Goal: Transaction & Acquisition: Purchase product/service

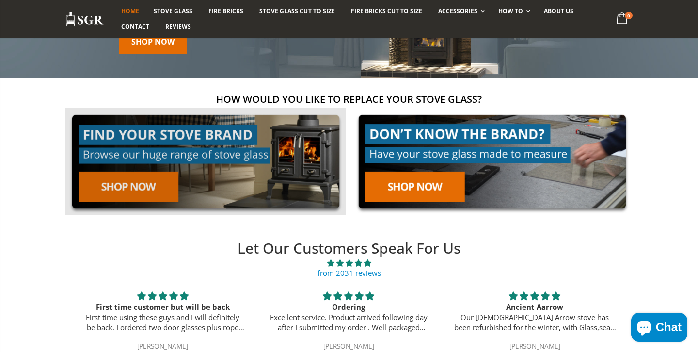
scroll to position [125, 0]
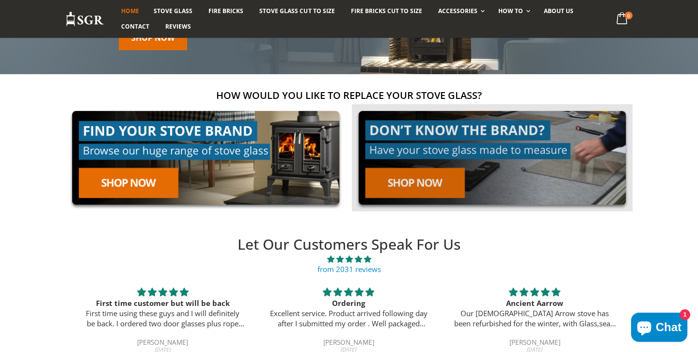
click at [401, 179] on link at bounding box center [492, 157] width 281 height 107
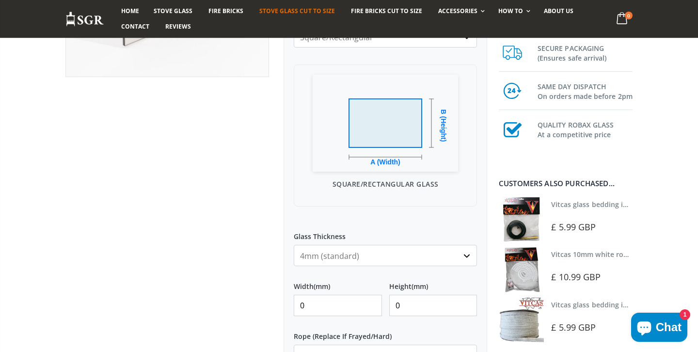
scroll to position [242, 0]
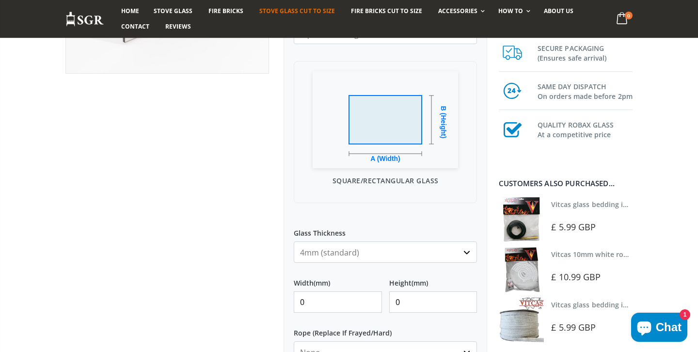
click at [359, 303] on input "0" at bounding box center [338, 301] width 88 height 21
type input "342"
click at [412, 305] on input "0" at bounding box center [433, 301] width 88 height 21
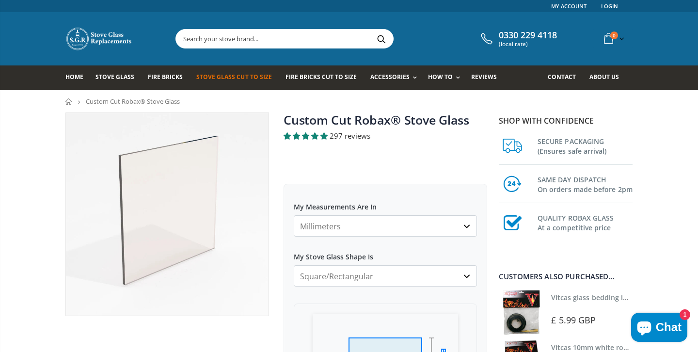
scroll to position [0, 0]
type input "255"
click at [126, 78] on span "Stove Glass" at bounding box center [114, 77] width 39 height 8
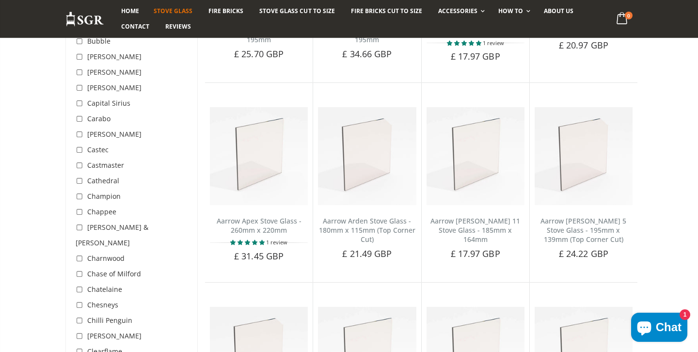
scroll to position [540, 0]
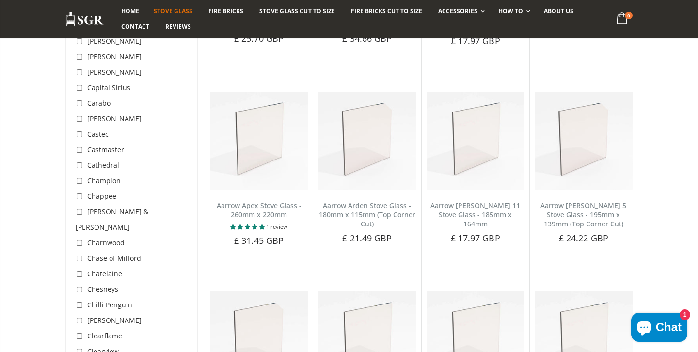
click at [107, 238] on span "Charnwood" at bounding box center [105, 242] width 37 height 9
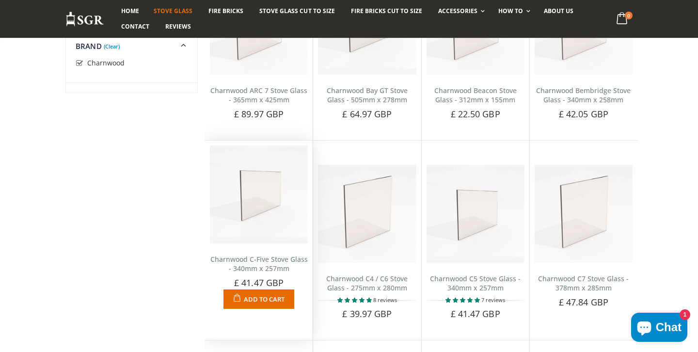
scroll to position [447, 0]
click at [265, 263] on link "Charnwood C-Five Stove Glass - 340mm x 257mm" at bounding box center [258, 263] width 97 height 18
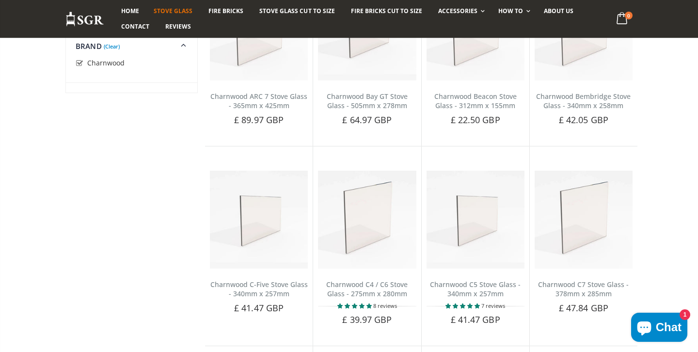
scroll to position [540, 0]
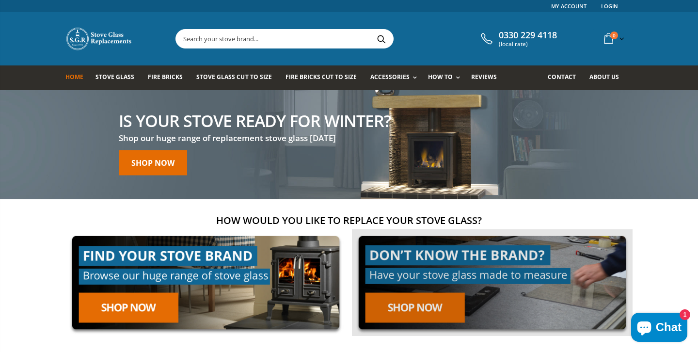
scroll to position [2, 0]
